Goal: Information Seeking & Learning: Learn about a topic

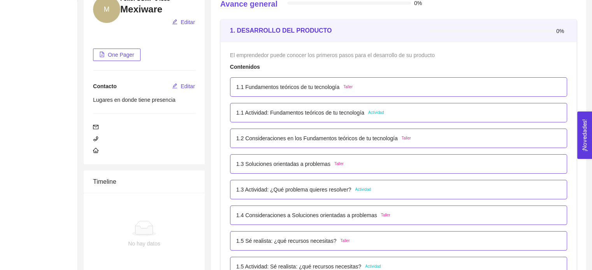
scroll to position [97, 0]
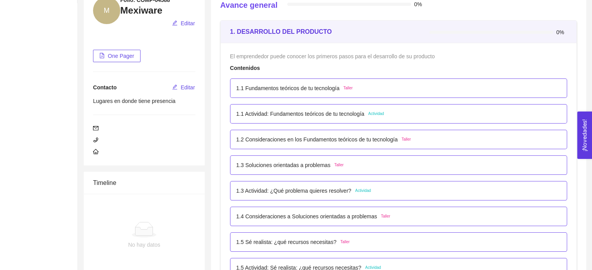
click at [289, 32] on strong "1. DESARROLLO DEL PRODUCTO" at bounding box center [281, 31] width 102 height 7
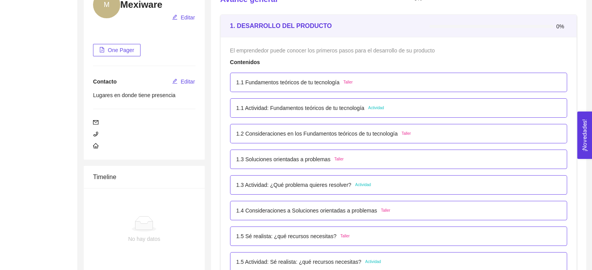
scroll to position [109, 0]
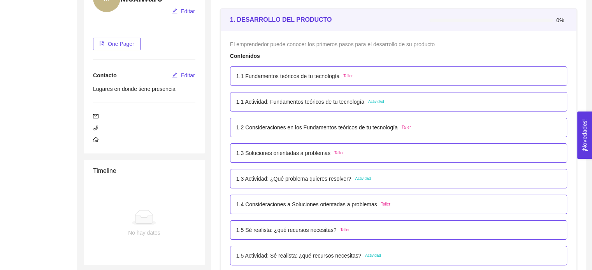
click at [117, 46] on span "One Pager" at bounding box center [121, 44] width 26 height 9
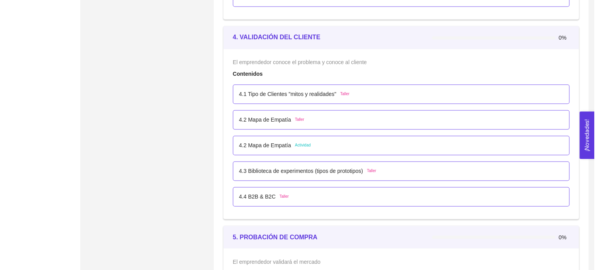
scroll to position [1255, 0]
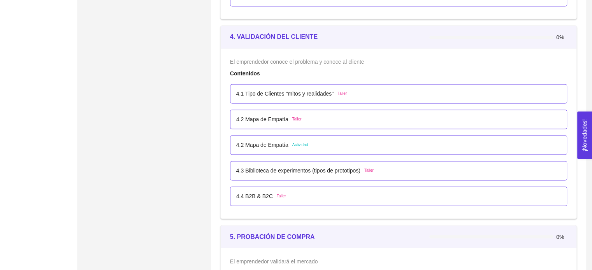
click at [281, 119] on p "4.2 Mapa de Empatía" at bounding box center [262, 119] width 52 height 9
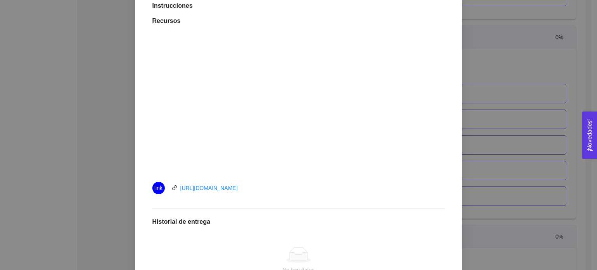
scroll to position [320, 0]
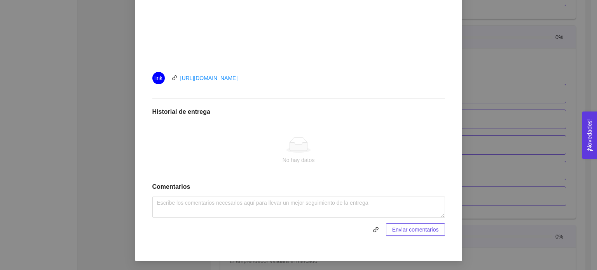
click at [499, 176] on div "4. VALIDACIÓN DEL CLIENTE El emprendedor conoce el problema y conoce al cliente…" at bounding box center [298, 135] width 597 height 270
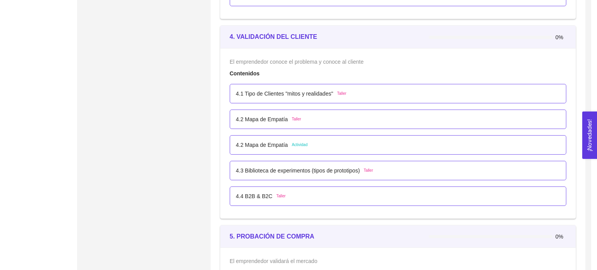
scroll to position [281, 0]
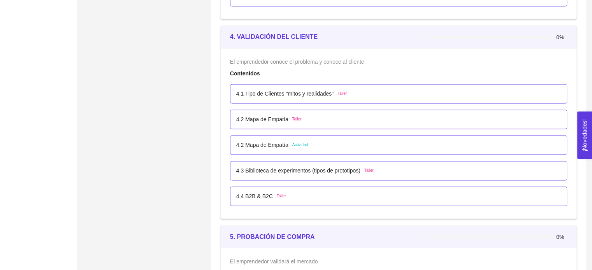
click at [381, 148] on div "4.2 Mapa de Empatía Actividad" at bounding box center [398, 144] width 337 height 19
click at [275, 144] on p "4.2 Mapa de Empatía" at bounding box center [262, 145] width 52 height 9
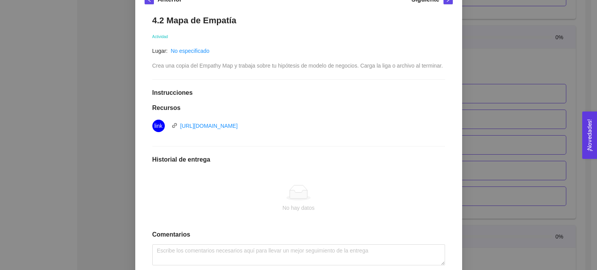
scroll to position [123, 0]
click at [238, 126] on link "[URL][DOMAIN_NAME]" at bounding box center [209, 126] width 58 height 6
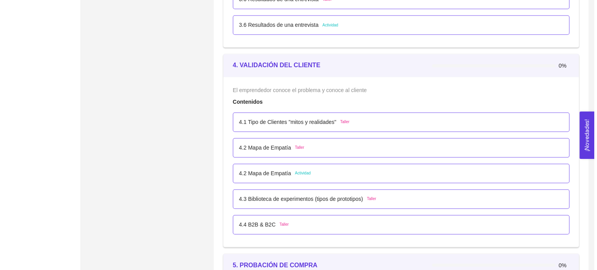
scroll to position [1244, 0]
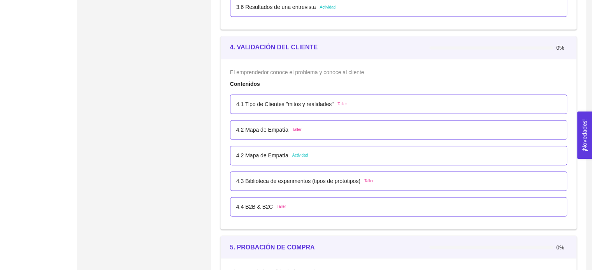
click at [280, 104] on p "4.1 Tipo de Clientes "mitos y realidades"" at bounding box center [284, 104] width 97 height 9
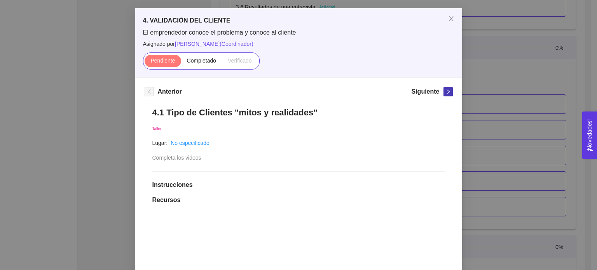
click at [445, 88] on button "button" at bounding box center [448, 91] width 9 height 9
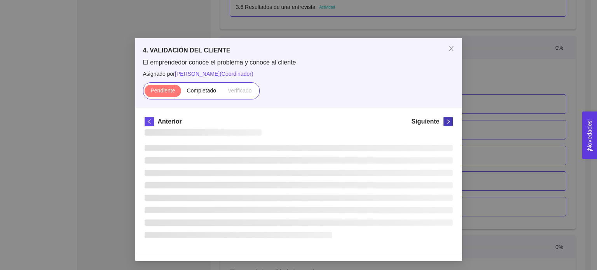
scroll to position [31, 0]
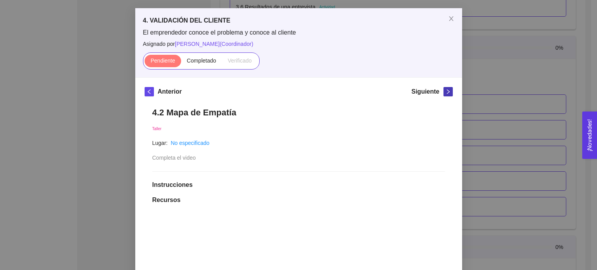
click at [445, 88] on button "button" at bounding box center [448, 91] width 9 height 9
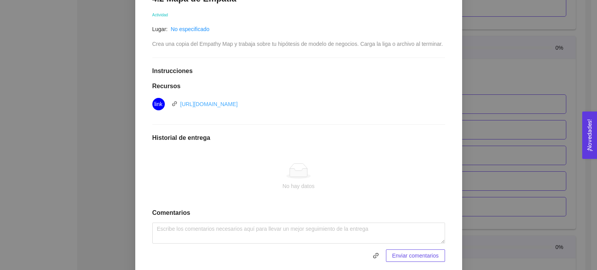
scroll to position [147, 0]
